Goal: Task Accomplishment & Management: Manage account settings

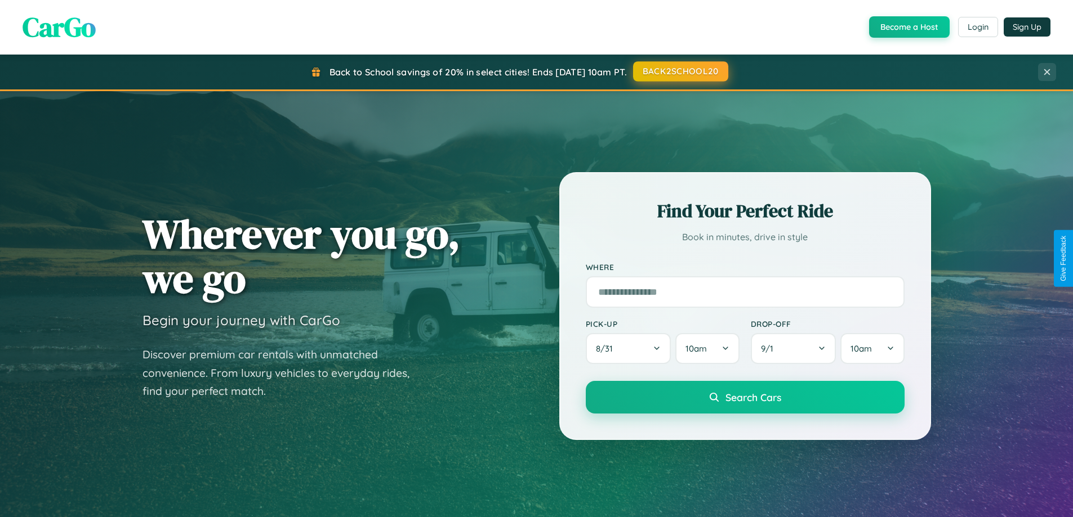
click at [680, 72] on button "BACK2SCHOOL20" at bounding box center [680, 71] width 95 height 20
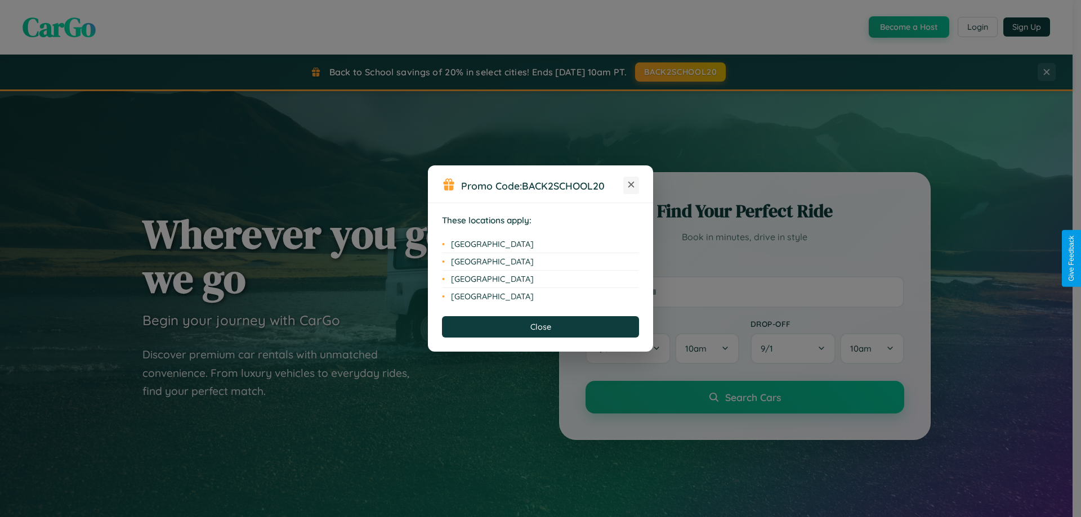
click at [631, 185] on icon at bounding box center [631, 185] width 6 height 6
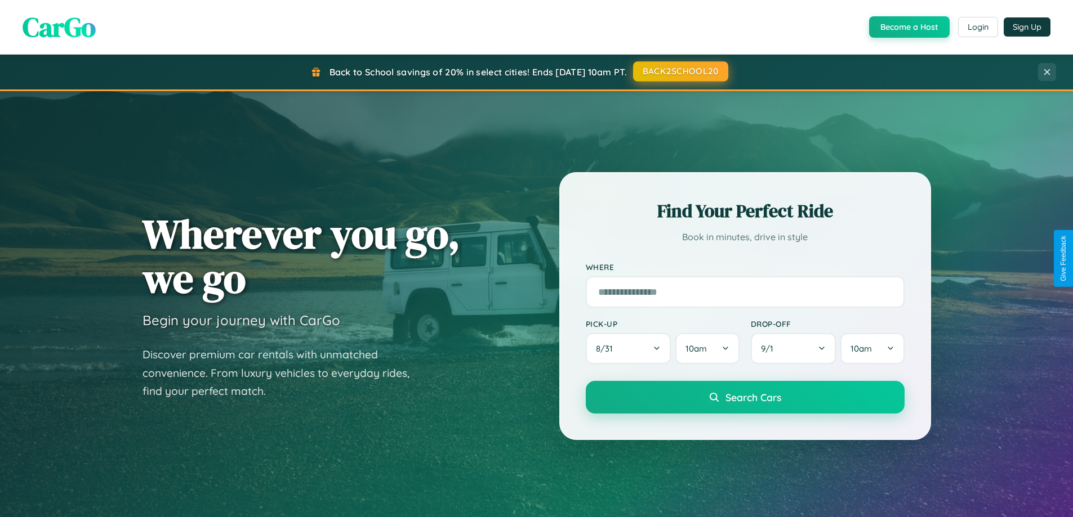
click at [680, 72] on button "BACK2SCHOOL20" at bounding box center [680, 71] width 95 height 20
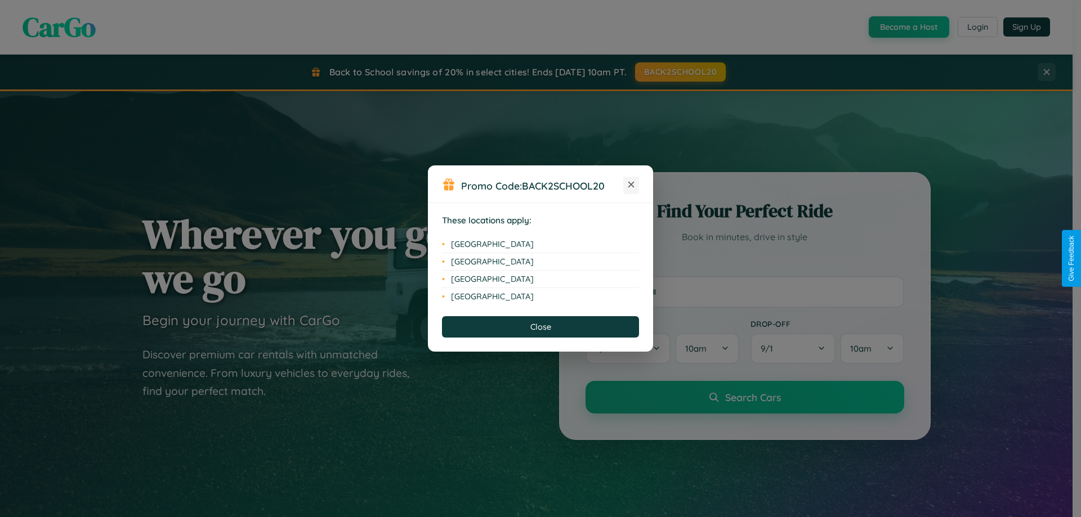
click at [631, 185] on icon at bounding box center [631, 185] width 6 height 6
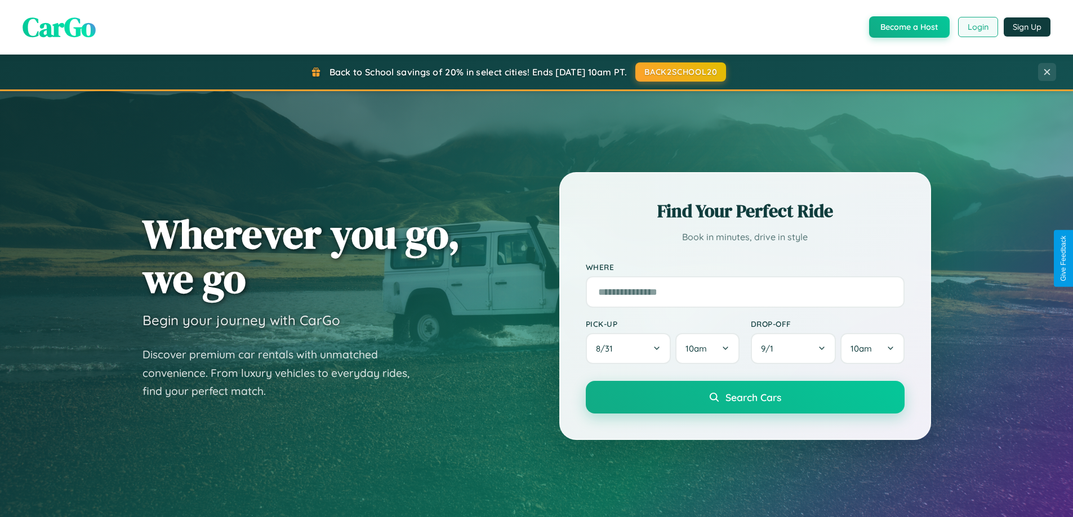
click at [977, 27] on button "Login" at bounding box center [978, 27] width 40 height 20
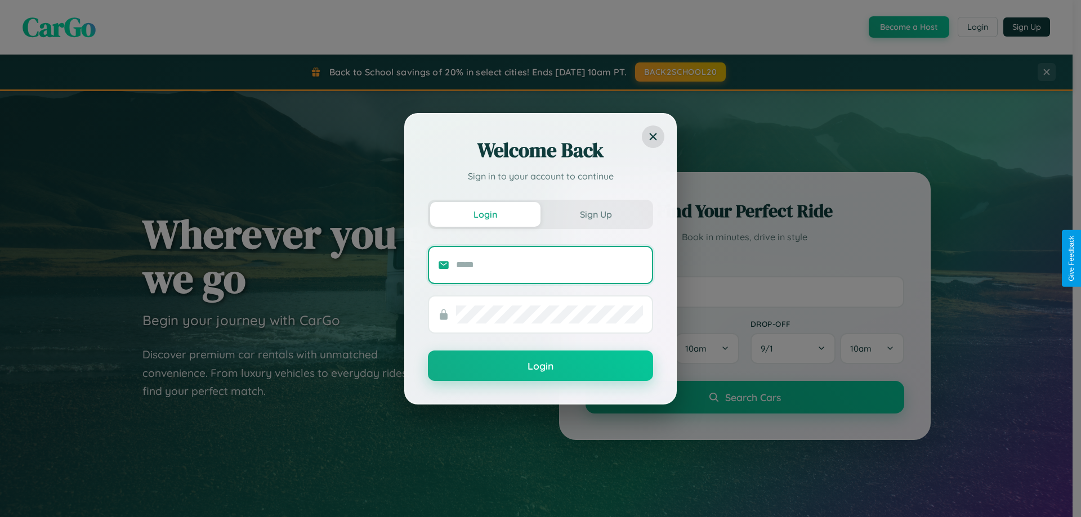
click at [550, 265] on input "text" at bounding box center [549, 265] width 187 height 18
type input "**********"
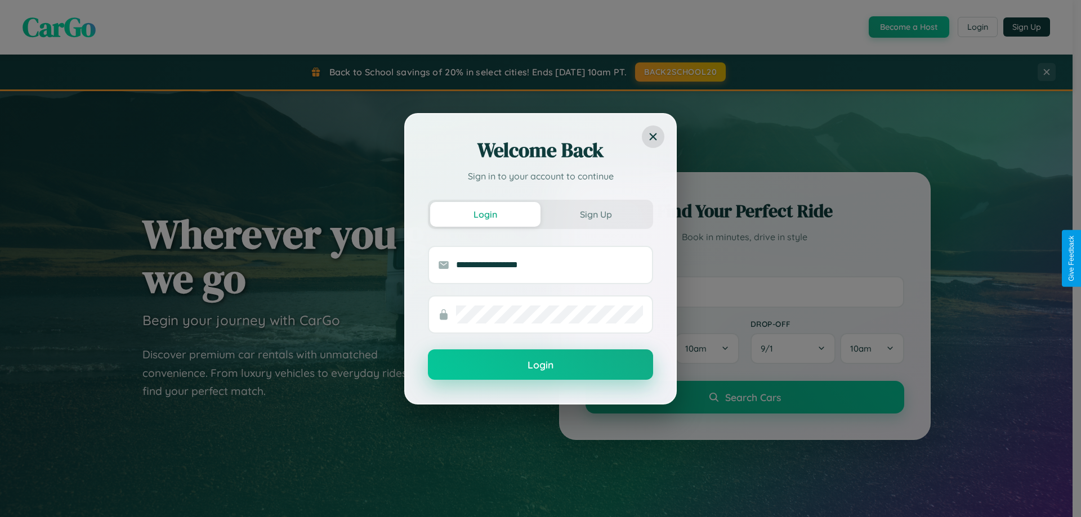
click at [541, 365] on button "Login" at bounding box center [540, 365] width 225 height 30
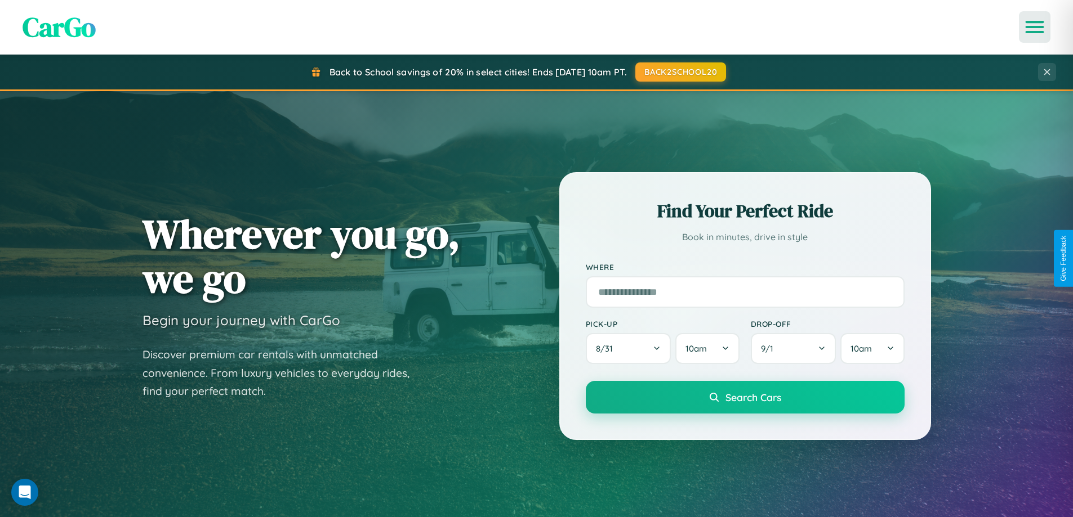
click at [1034, 27] on icon "Open menu" at bounding box center [1034, 27] width 16 height 10
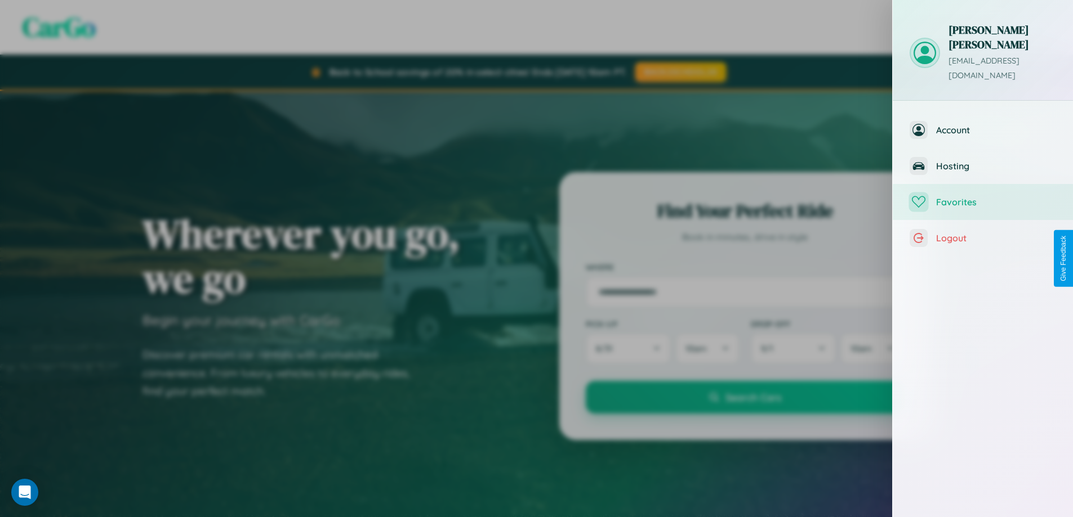
click at [982, 196] on span "Favorites" at bounding box center [996, 201] width 120 height 11
